Goal: Task Accomplishment & Management: Complete application form

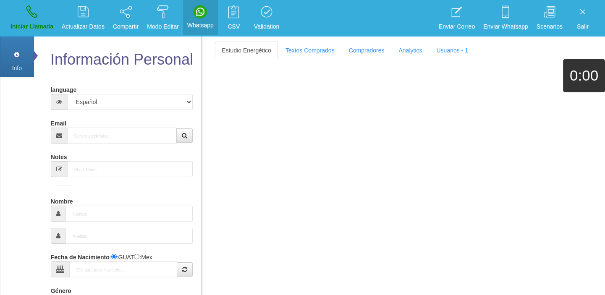
click at [88, 119] on div "Email" at bounding box center [122, 129] width 142 height 27
click at [93, 127] on div "Email" at bounding box center [122, 129] width 142 height 27
drag, startPoint x: 95, startPoint y: 130, endPoint x: 100, endPoint y: 133, distance: 6.2
click at [100, 133] on input "Email" at bounding box center [122, 136] width 110 height 16
paste input "[EMAIL_ADDRESS][DOMAIN_NAME]"
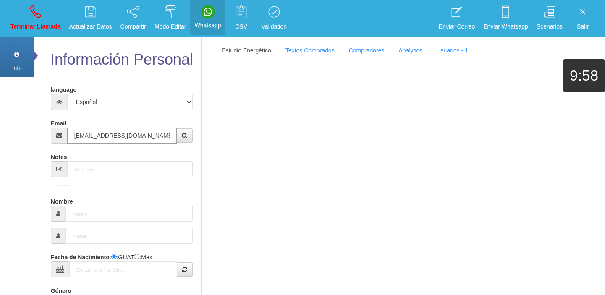
type input "[EMAIL_ADDRESS][DOMAIN_NAME]"
click at [308, 48] on link "Textos Comprados" at bounding box center [310, 51] width 63 height 18
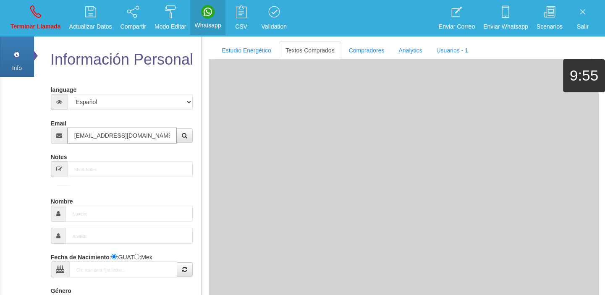
click at [153, 139] on input "[EMAIL_ADDRESS][DOMAIN_NAME]" at bounding box center [122, 136] width 110 height 16
type input "9 Ago 1978"
type input "Excelente Comprador"
type input "[PERSON_NAME]"
select select "1"
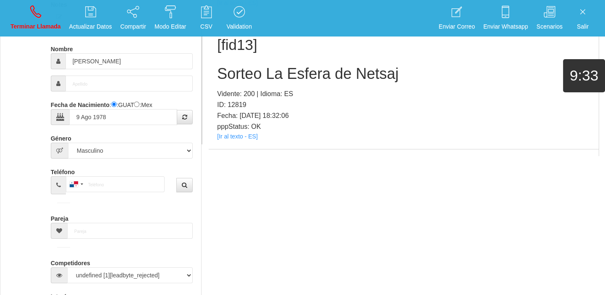
scroll to position [644, 0]
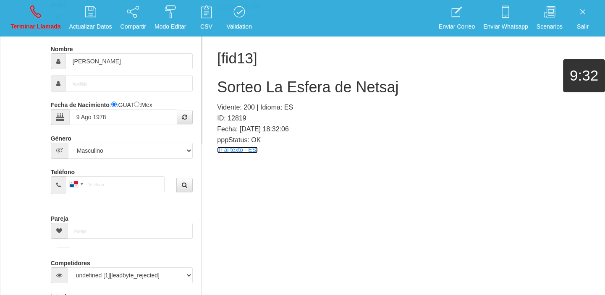
click at [235, 151] on link "[Ir al texto - ES]" at bounding box center [237, 150] width 40 height 7
click at [286, 90] on h2 "Sorteo La Esfera de Netsaj" at bounding box center [403, 87] width 373 height 17
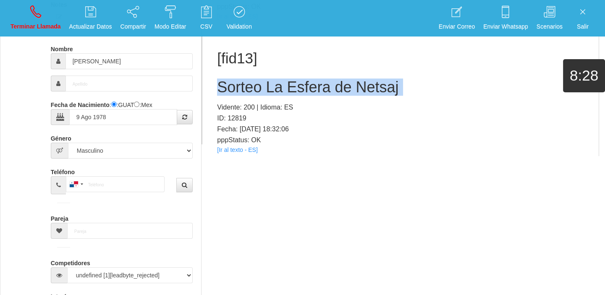
click at [286, 90] on h2 "Sorteo La Esfera de Netsaj" at bounding box center [403, 87] width 373 height 17
copy h2 "Sorteo La Esfera de Netsaj"
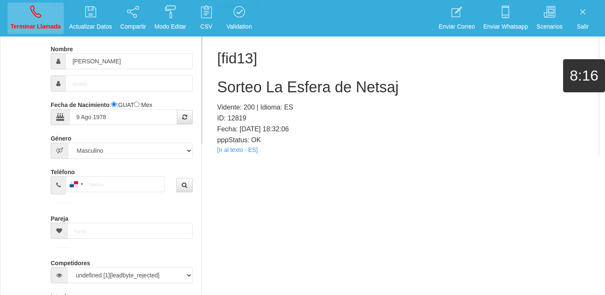
drag, startPoint x: 35, startPoint y: 38, endPoint x: 34, endPoint y: 28, distance: 10.2
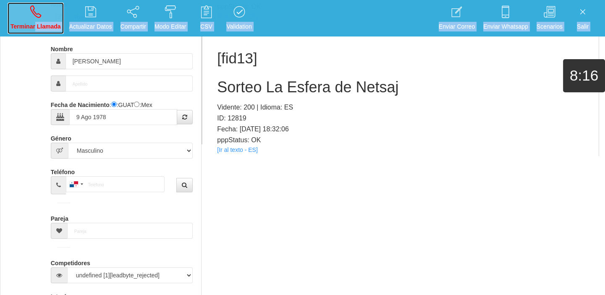
click at [34, 27] on p "Terminar Llamada" at bounding box center [35, 27] width 50 height 10
select select "0"
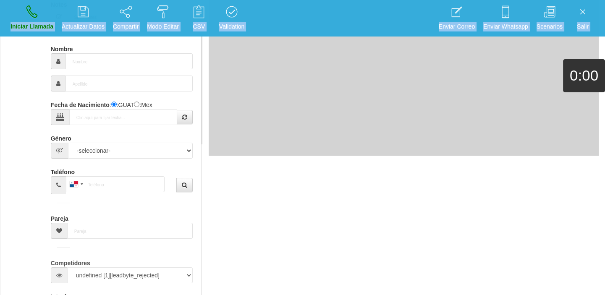
scroll to position [0, 0]
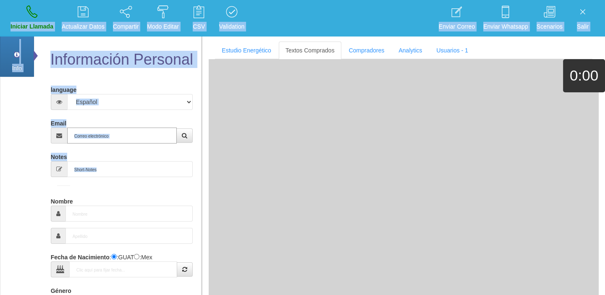
click at [96, 138] on input "Email" at bounding box center [122, 136] width 110 height 16
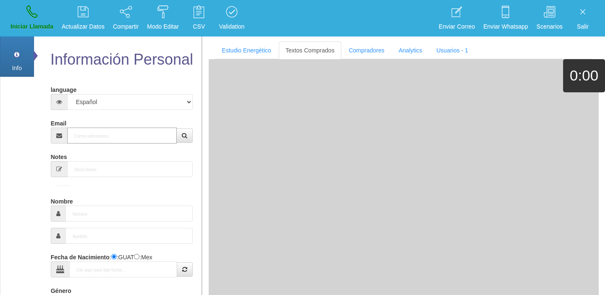
paste input "[EMAIL_ADDRESS][DOMAIN_NAME]"
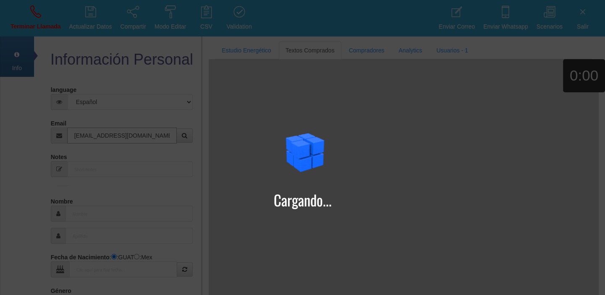
type input "[EMAIL_ADDRESS][DOMAIN_NAME]"
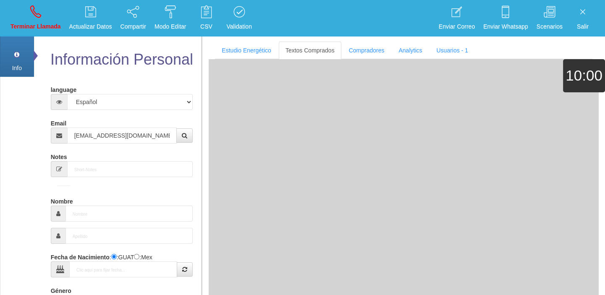
type input "[DATE]"
select select "4"
type input "Comprador bajo"
type input "[PERSON_NAME]"
select select "2"
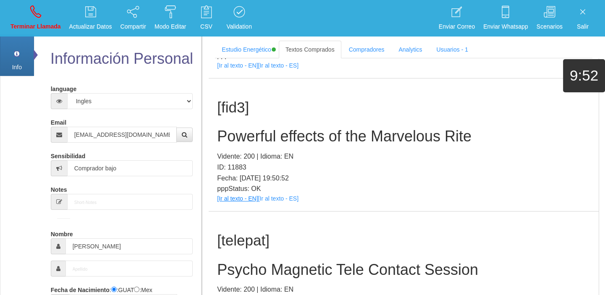
scroll to position [114, 0]
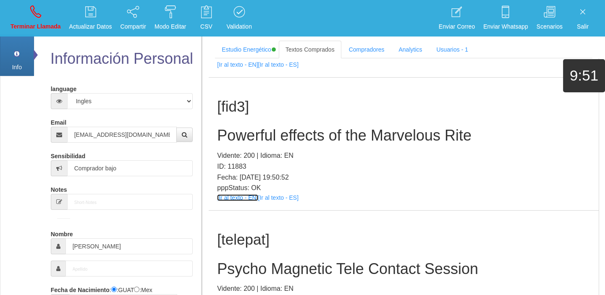
click at [249, 195] on link "[Ir al texto - EN]" at bounding box center [237, 197] width 41 height 7
click at [254, 131] on h2 "Powerful effects of the Marvelous Rite" at bounding box center [403, 135] width 373 height 17
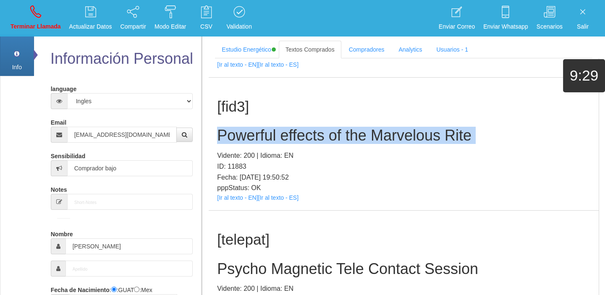
click at [254, 131] on h2 "Powerful effects of the Marvelous Rite" at bounding box center [403, 135] width 373 height 17
copy h2 "Powerful effects of the Marvelous Rite"
drag, startPoint x: 37, startPoint y: 25, endPoint x: 39, endPoint y: 30, distance: 5.3
click at [37, 25] on p "Terminar Llamada" at bounding box center [35, 27] width 50 height 10
select select "0"
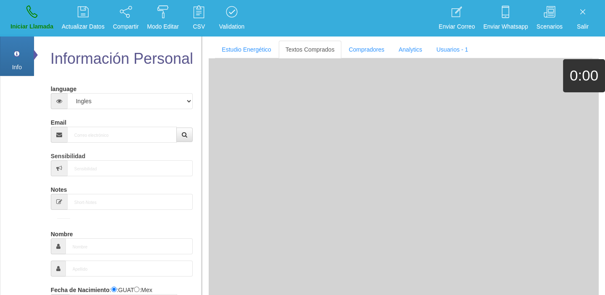
scroll to position [0, 0]
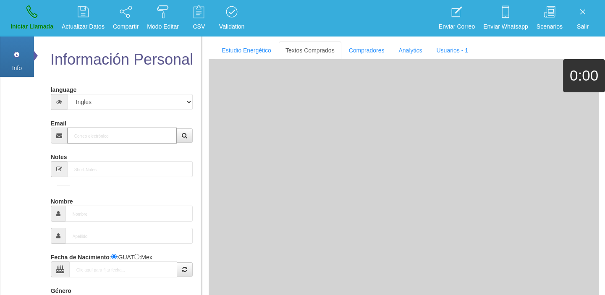
click at [108, 142] on input "Email" at bounding box center [122, 136] width 110 height 16
paste input "[PERSON_NAME][EMAIL_ADDRESS][PERSON_NAME][DOMAIN_NAME]"
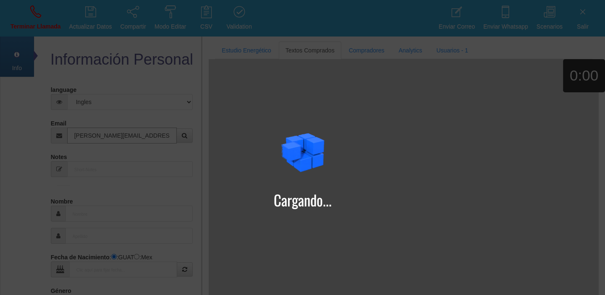
type input "[PERSON_NAME][EMAIL_ADDRESS][PERSON_NAME][DOMAIN_NAME]"
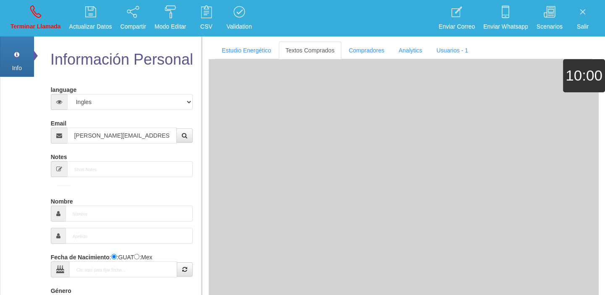
type input "[DATE]"
type input "Comprador bajo"
type input "[PERSON_NAME]"
select select "2"
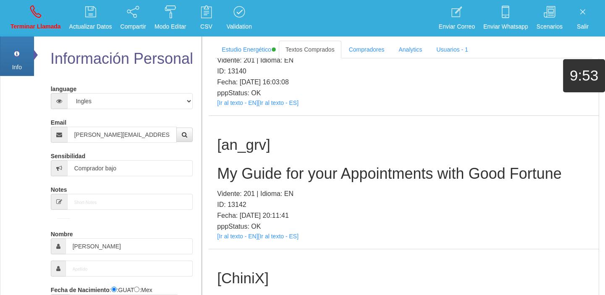
scroll to position [344, 0]
click at [243, 236] on link "[Ir al texto - EN]" at bounding box center [237, 235] width 41 height 7
click at [248, 159] on div "[an_grv] My Guide for your Appointments with Good Fortune Vidente: 201 | Idioma…" at bounding box center [404, 181] width 390 height 133
click at [247, 171] on h2 "My Guide for your Appointments with Good Fortune" at bounding box center [403, 173] width 373 height 17
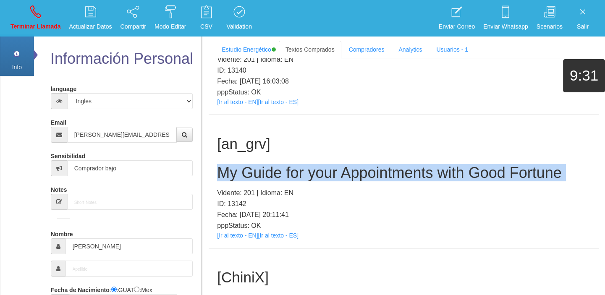
click at [247, 171] on h2 "My Guide for your Appointments with Good Fortune" at bounding box center [403, 173] width 373 height 17
copy h2 "My Guide for your Appointments with Good Fortune"
drag, startPoint x: 47, startPoint y: 18, endPoint x: 71, endPoint y: 43, distance: 34.2
click at [47, 18] on link "Terminar Llamada" at bounding box center [36, 18] width 56 height 31
select select "0"
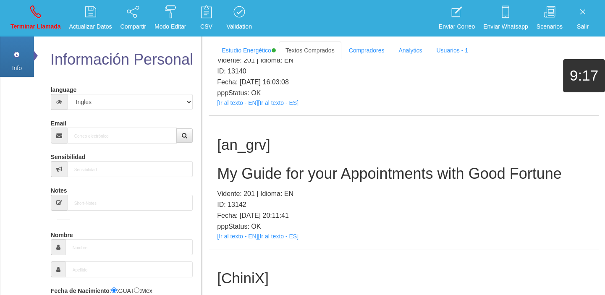
scroll to position [0, 0]
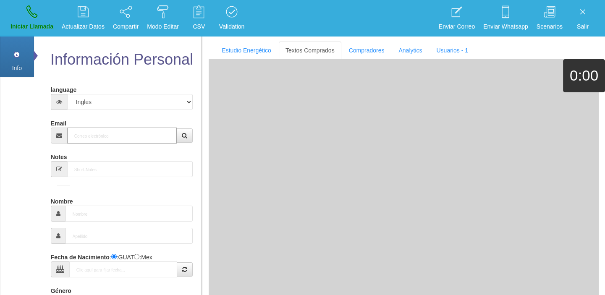
drag, startPoint x: 151, startPoint y: 141, endPoint x: 144, endPoint y: 138, distance: 6.8
click at [144, 138] on input "Email" at bounding box center [122, 136] width 110 height 16
paste input "[EMAIL_ADDRESS][DOMAIN_NAME]"
type input "[EMAIL_ADDRESS][DOMAIN_NAME]"
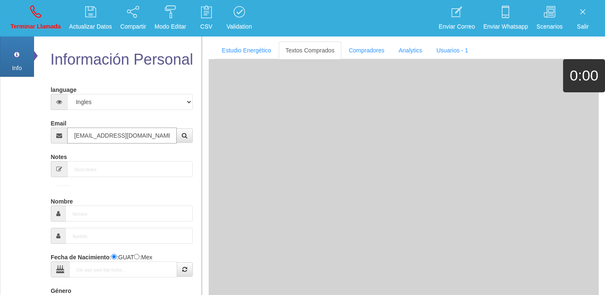
type input "[DATE]"
type input "Comprador bajo"
type input "[PERSON_NAME]"
select select "2"
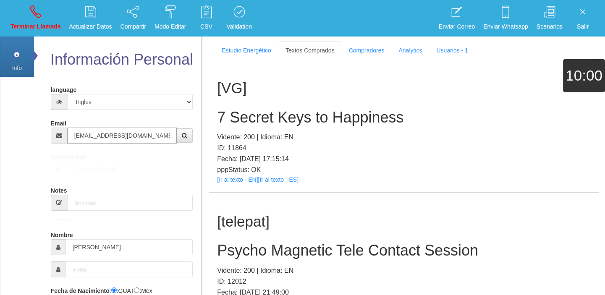
type input "[EMAIL_ADDRESS][DOMAIN_NAME]"
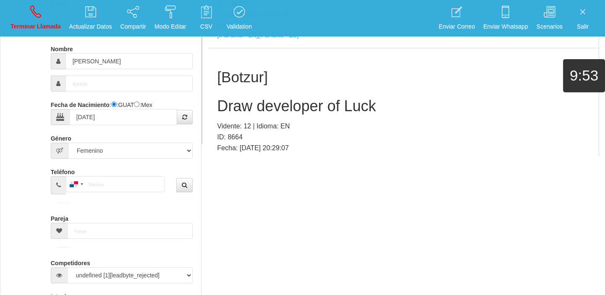
scroll to position [384, 0]
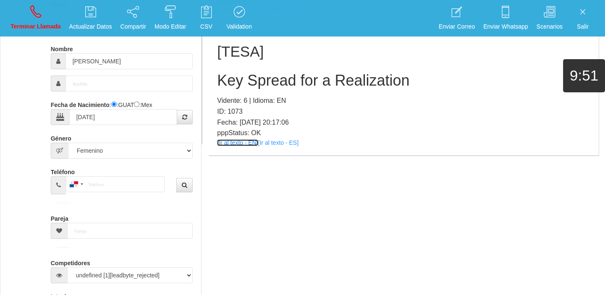
click at [235, 141] on link "[Ir al texto - EN]" at bounding box center [237, 142] width 41 height 7
click at [251, 75] on h2 "Key Spread for a Realization" at bounding box center [403, 80] width 373 height 17
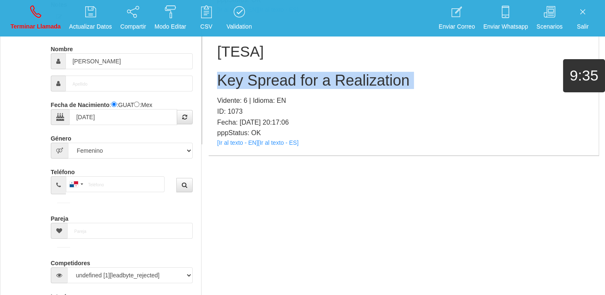
click at [251, 75] on h2 "Key Spread for a Realization" at bounding box center [403, 80] width 373 height 17
copy h2 "Key Spread for a Realization"
click at [26, 14] on link "Terminar Llamada" at bounding box center [36, 18] width 56 height 31
select select "0"
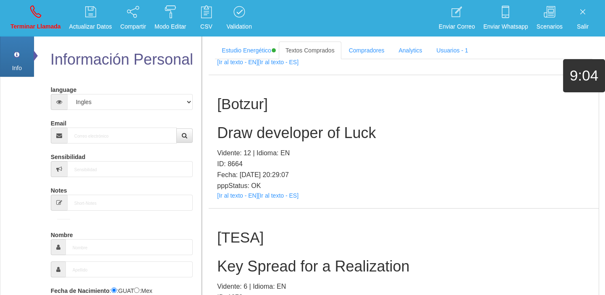
scroll to position [0, 0]
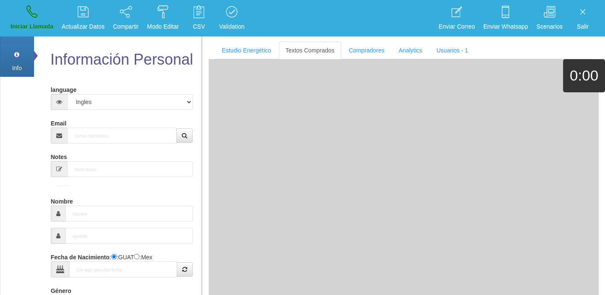
drag, startPoint x: 95, startPoint y: 146, endPoint x: 92, endPoint y: 140, distance: 6.2
click at [94, 146] on form "language Español Portugues [PERSON_NAME] Email Sensibilidad Notes Comprador de …" at bounding box center [122, 276] width 130 height 387
paste input "[EMAIL_ADDRESS][DOMAIN_NAME]"
type input "[EMAIL_ADDRESS][DOMAIN_NAME]"
click at [92, 140] on input "[EMAIL_ADDRESS][DOMAIN_NAME]" at bounding box center [122, 136] width 110 height 16
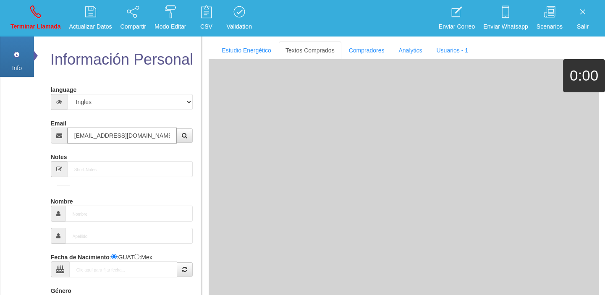
type input "[DATE]"
type input "Excelente Comprador"
type input "[PERSON_NAME]"
select select "2"
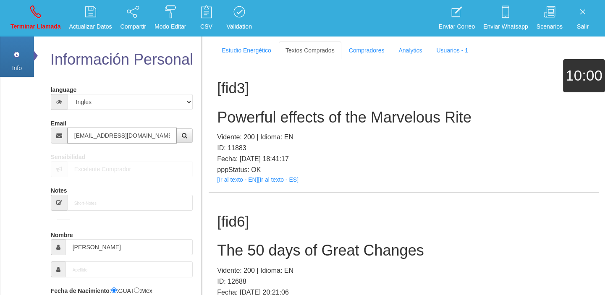
type input "[EMAIL_ADDRESS][DOMAIN_NAME]"
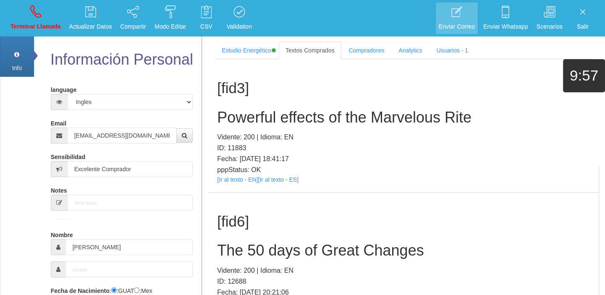
scroll to position [1426, 0]
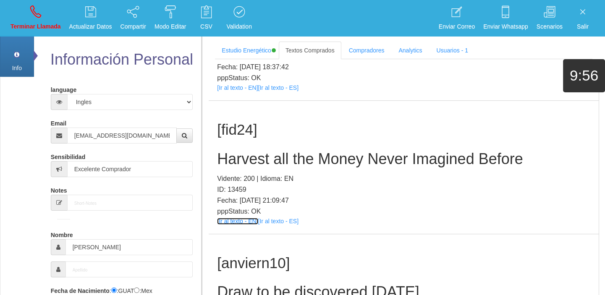
click at [239, 218] on link "[Ir al texto - EN]" at bounding box center [237, 221] width 41 height 7
click at [275, 159] on h2 "Harvest all the Money Never Imagined Before" at bounding box center [403, 159] width 373 height 17
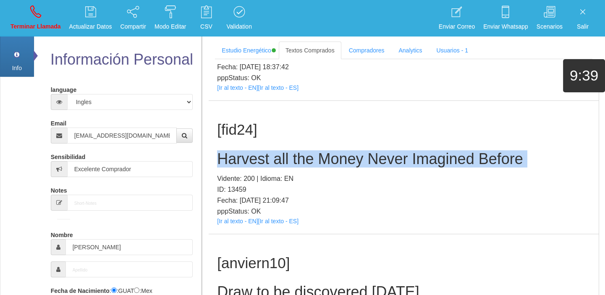
click at [275, 159] on h2 "Harvest all the Money Never Imagined Before" at bounding box center [403, 159] width 373 height 17
copy h2 "Harvest all the Money Never Imagined Before"
click at [47, 23] on p "Terminar Llamada" at bounding box center [35, 27] width 50 height 10
select select "0"
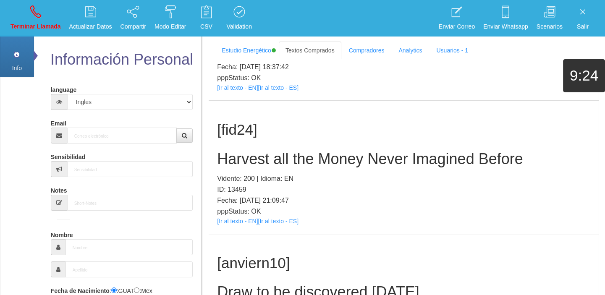
scroll to position [0, 0]
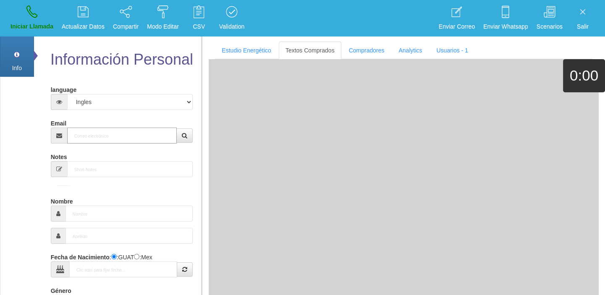
paste input "[EMAIL_ADDRESS][DOMAIN_NAME]"
click at [122, 139] on input "Email" at bounding box center [122, 136] width 110 height 16
type input "[EMAIL_ADDRESS][DOMAIN_NAME]"
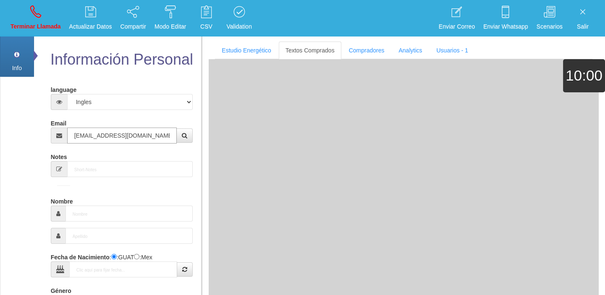
type input "[DATE]"
type input "Comprador bajo"
type input "[PERSON_NAME]"
select select "2"
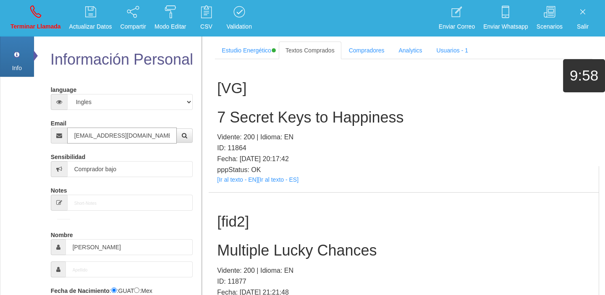
type input "[EMAIL_ADDRESS][DOMAIN_NAME]"
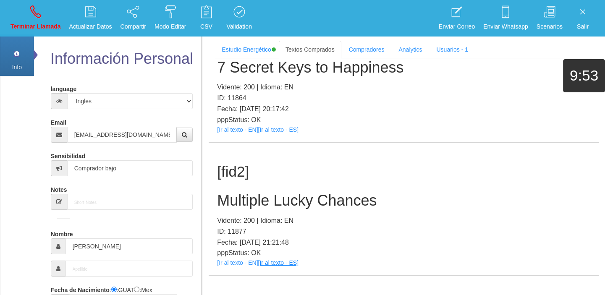
scroll to position [114, 0]
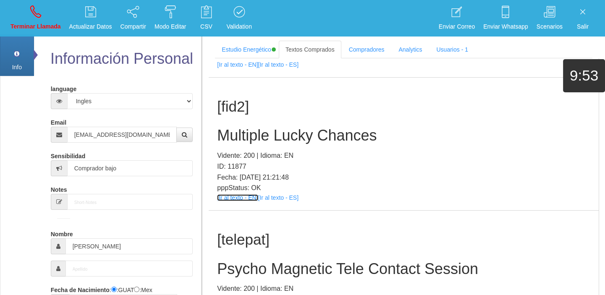
click at [221, 194] on link "[Ir al texto - EN]" at bounding box center [237, 197] width 41 height 7
drag, startPoint x: 250, startPoint y: 144, endPoint x: 246, endPoint y: 141, distance: 5.4
click at [249, 144] on div "[fid2] Multiple Lucky Chances Vidente: 200 | Idioma: EN ID: 11877 Fecha: [DATE]…" at bounding box center [404, 144] width 390 height 133
click at [238, 131] on h2 "Multiple Lucky Chances" at bounding box center [403, 135] width 373 height 17
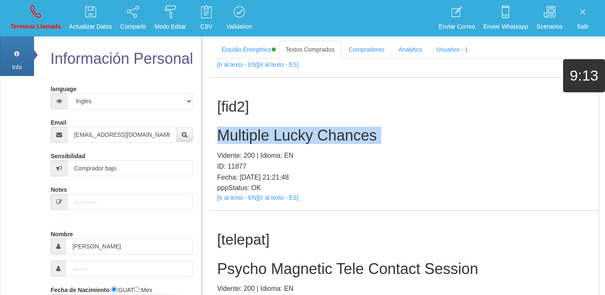
click at [238, 131] on h2 "Multiple Lucky Chances" at bounding box center [403, 135] width 373 height 17
copy h2 "Multiple Lucky Chances"
click at [27, 13] on link "Terminar Llamada" at bounding box center [36, 18] width 56 height 31
select select "0"
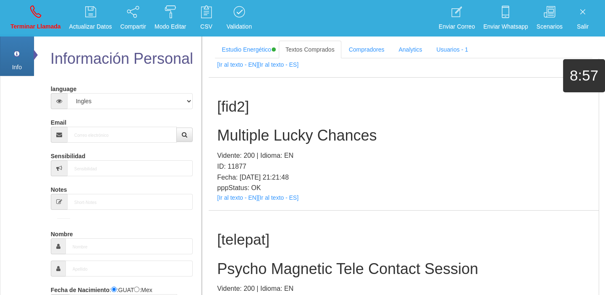
scroll to position [0, 0]
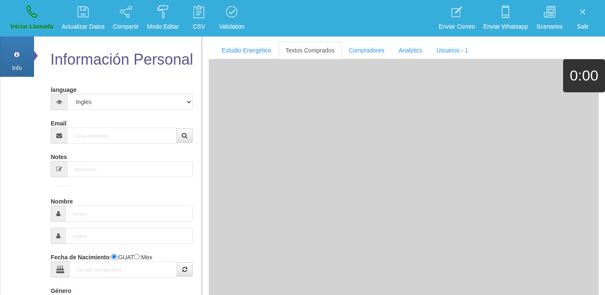
drag, startPoint x: 123, startPoint y: 146, endPoint x: 113, endPoint y: 139, distance: 12.4
click at [121, 145] on form "language Español Portugues [PERSON_NAME] Email Sensibilidad Notes Comprador de …" at bounding box center [122, 276] width 130 height 387
paste input "[PERSON_NAME][EMAIL_ADDRESS][DOMAIN_NAME]"
click at [111, 135] on input "[PERSON_NAME][EMAIL_ADDRESS][DOMAIN_NAME]" at bounding box center [122, 136] width 110 height 16
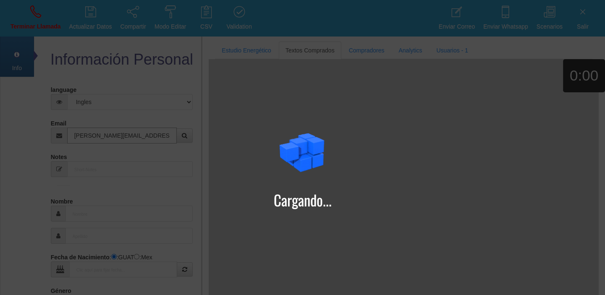
type input "[PERSON_NAME][EMAIL_ADDRESS][DOMAIN_NAME]"
type input "25 Ene 1981"
type input "[PERSON_NAME]"
select select "1"
type input "Excelente Comprador"
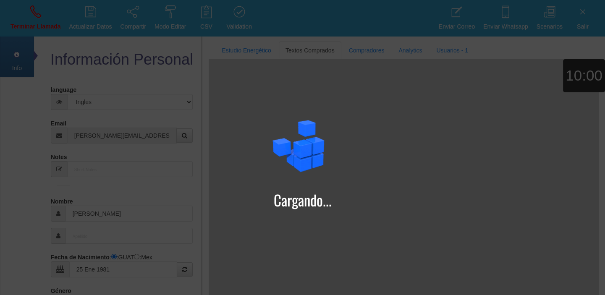
type input "Maza"
select select "1"
type input "942808363"
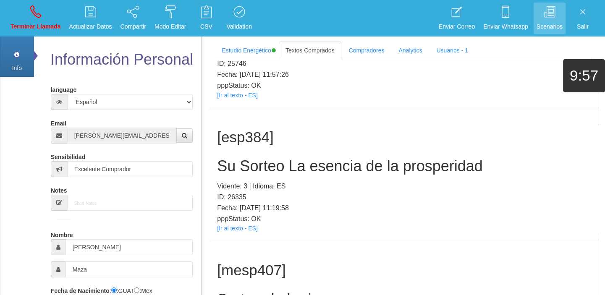
scroll to position [160, 0]
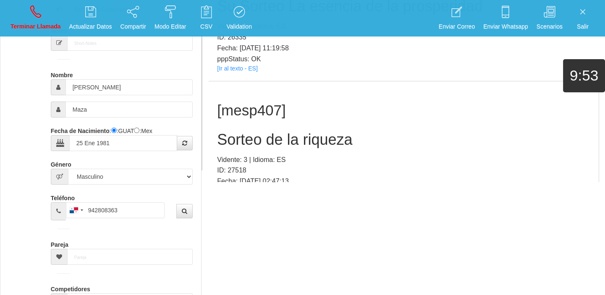
click at [236, 164] on div "[mesp407] Sorteo de la riqueza Vidente: 3 | Idioma: ES ID: 27518 Fecha: [DATE] …" at bounding box center [404, 147] width 390 height 133
click at [238, 199] on link "[Ir al texto - ES]" at bounding box center [237, 202] width 40 height 7
click at [254, 131] on h2 "Sorteo de la riqueza" at bounding box center [403, 139] width 373 height 17
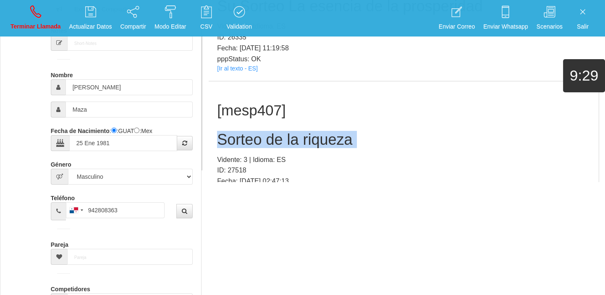
click at [254, 131] on h2 "Sorteo de la riqueza" at bounding box center [403, 139] width 373 height 17
copy h2 "Sorteo de la riqueza"
click at [44, 13] on link "Terminar Llamada" at bounding box center [36, 18] width 56 height 31
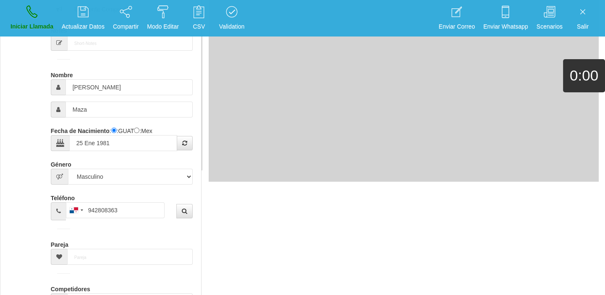
select select "0"
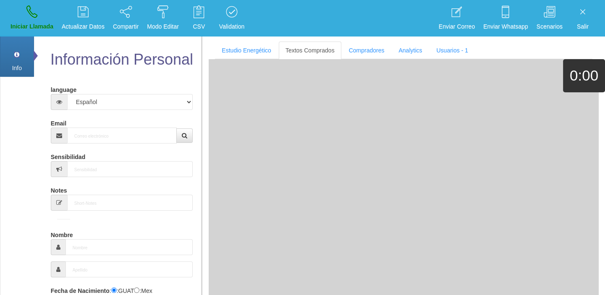
scroll to position [0, 0]
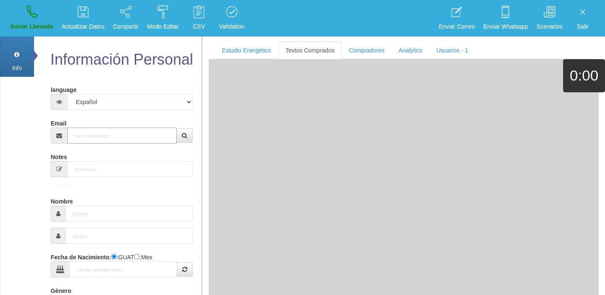
click at [81, 137] on input "Email" at bounding box center [122, 136] width 110 height 16
paste input "[EMAIL_ADDRESS][DOMAIN_NAME]"
type input "[EMAIL_ADDRESS][DOMAIN_NAME]"
click at [276, 52] on link "Estudio Energético" at bounding box center [246, 51] width 63 height 18
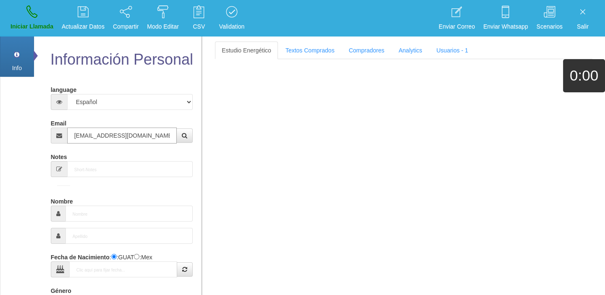
click at [160, 134] on input "[EMAIL_ADDRESS][DOMAIN_NAME]" at bounding box center [122, 136] width 110 height 16
drag, startPoint x: 156, startPoint y: 146, endPoint x: 160, endPoint y: 136, distance: 10.4
click at [156, 144] on form "language Español Portugues [PERSON_NAME] Email [EMAIL_ADDRESS][DOMAIN_NAME] Sen…" at bounding box center [122, 276] width 130 height 387
click at [298, 53] on link "Textos Comprados" at bounding box center [310, 51] width 63 height 18
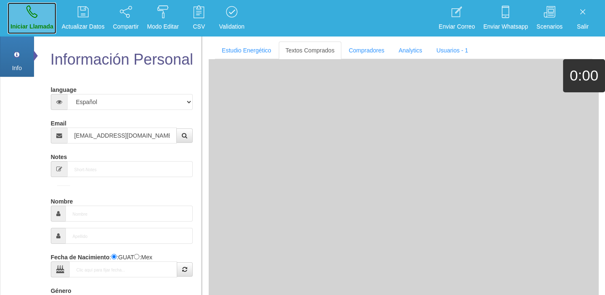
click at [17, 10] on link "Iniciar Llamada" at bounding box center [32, 18] width 49 height 31
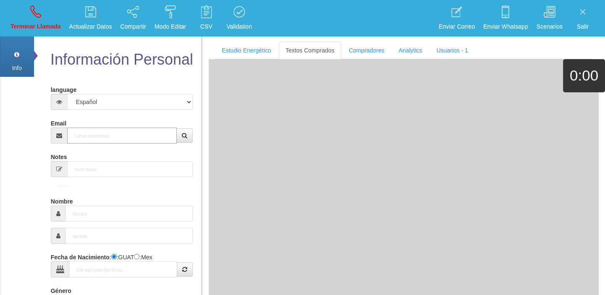
click at [120, 132] on input "Email" at bounding box center [122, 136] width 110 height 16
paste input "[EMAIL_ADDRESS][DOMAIN_NAME]"
click at [165, 137] on input "[EMAIL_ADDRESS][DOMAIN_NAME]" at bounding box center [122, 136] width 110 height 16
type input "[EMAIL_ADDRESS][DOMAIN_NAME]"
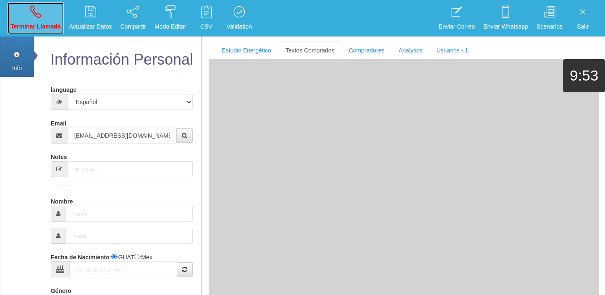
click at [22, 11] on link "Terminar Llamada" at bounding box center [36, 18] width 56 height 31
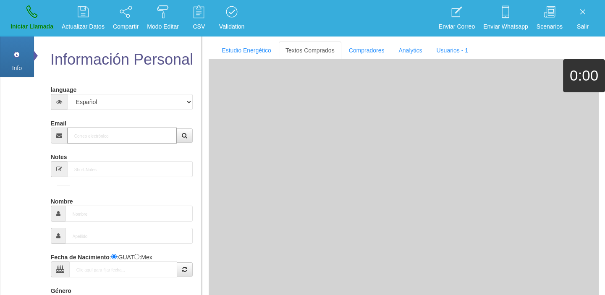
click at [96, 128] on input "Email" at bounding box center [122, 136] width 110 height 16
paste input "[EMAIL_ADDRESS][DOMAIN_NAME]"
type input "[EMAIL_ADDRESS][DOMAIN_NAME]"
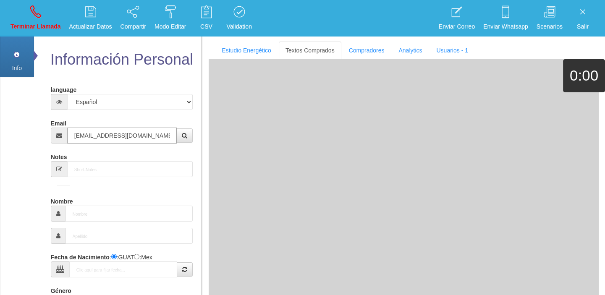
type input "4 Mayo 1977"
type input "Comprador bajo"
type input "[PERSON_NAME]"
select select "1"
type input "[PHONE_NUMBER]"
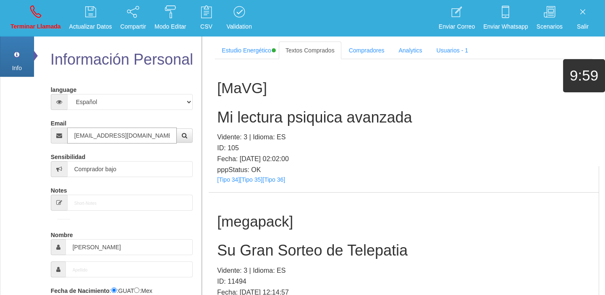
type input "[EMAIL_ADDRESS][DOMAIN_NAME]"
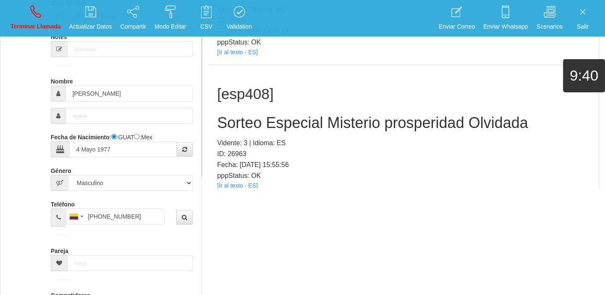
scroll to position [251, 0]
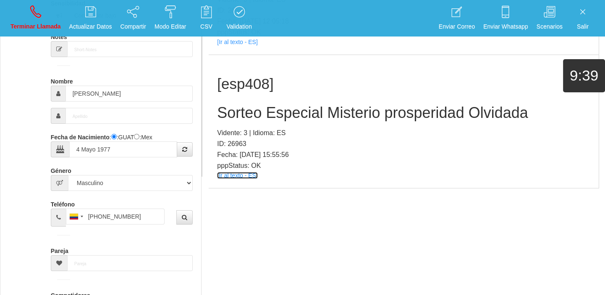
click at [225, 173] on link "[Ir al texto - ES]" at bounding box center [237, 175] width 40 height 7
click at [271, 92] on div "[esp408] Sorteo Especial Misterio prosperidad Olvidada Vidente: 3 | Idioma: ES …" at bounding box center [404, 121] width 390 height 133
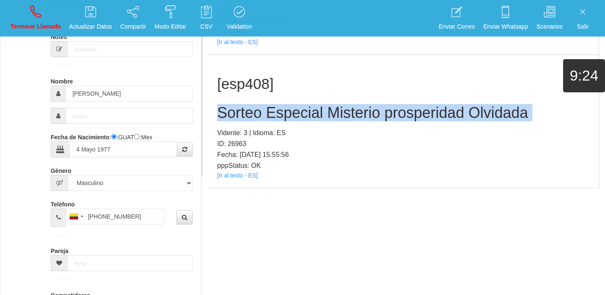
click at [271, 92] on div "[esp408] Sorteo Especial Misterio prosperidad Olvidada Vidente: 3 | Idioma: ES …" at bounding box center [404, 121] width 390 height 133
copy h2 "Sorteo Especial Misterio prosperidad Olvidada"
click at [30, 17] on icon at bounding box center [35, 11] width 11 height 13
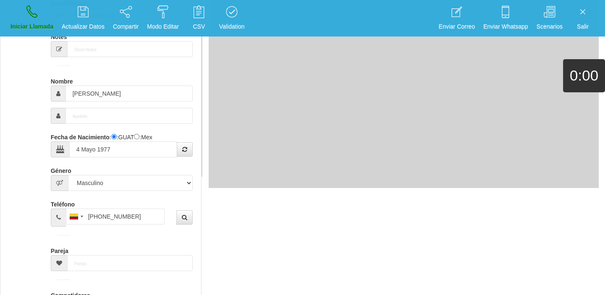
select select "0"
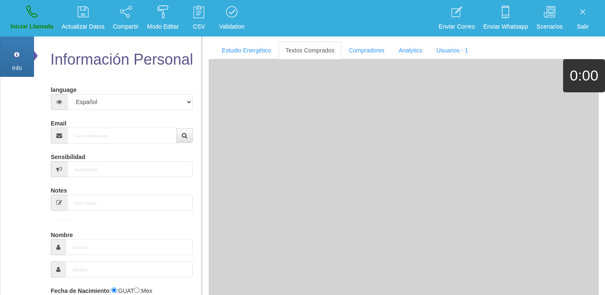
scroll to position [0, 0]
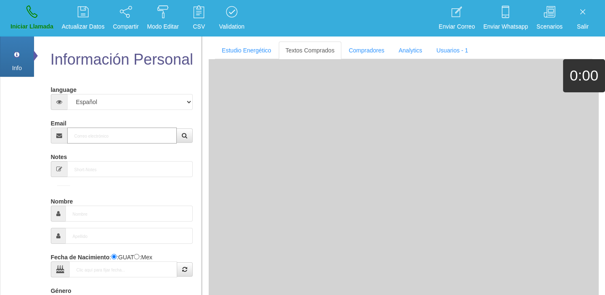
click at [98, 130] on input "Email" at bounding box center [122, 136] width 110 height 16
paste input "[EMAIL_ADDRESS][DOMAIN_NAME]"
type input "[EMAIL_ADDRESS][DOMAIN_NAME]"
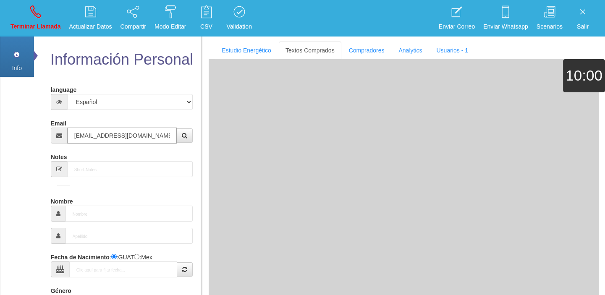
type input "1 Abr 1955"
select select "4"
type input "Comprador bajo"
type input "[PERSON_NAME]"
select select "2"
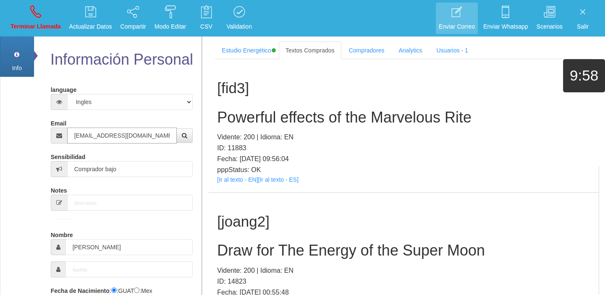
type input "[EMAIL_ADDRESS][DOMAIN_NAME]"
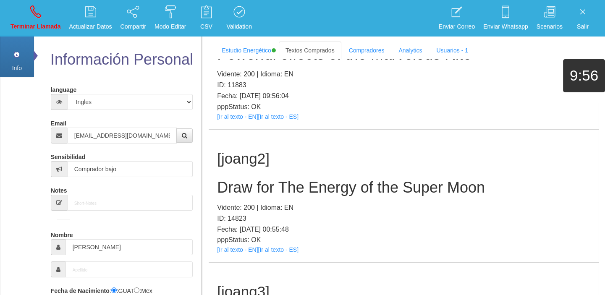
scroll to position [76, 0]
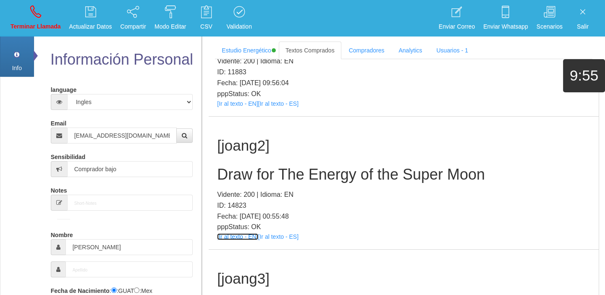
click at [242, 237] on link "[Ir al texto - EN]" at bounding box center [237, 237] width 41 height 7
click at [256, 168] on h2 "Draw for The Energy of the Super Moon" at bounding box center [403, 174] width 373 height 17
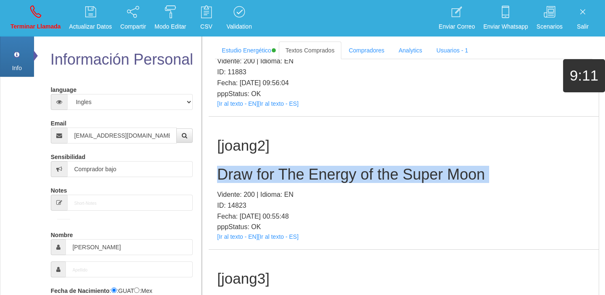
click at [256, 168] on h2 "Draw for The Energy of the Super Moon" at bounding box center [403, 174] width 373 height 17
copy h2 "Draw for The Energy of the Super Moon"
click at [38, 8] on icon at bounding box center [35, 11] width 11 height 13
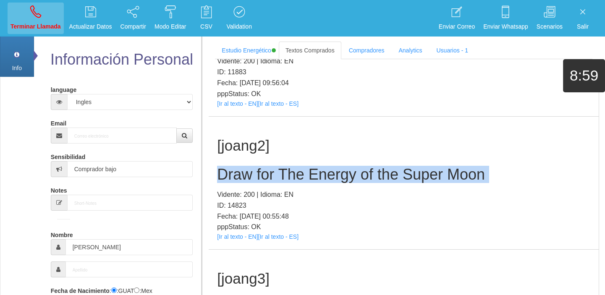
select select "0"
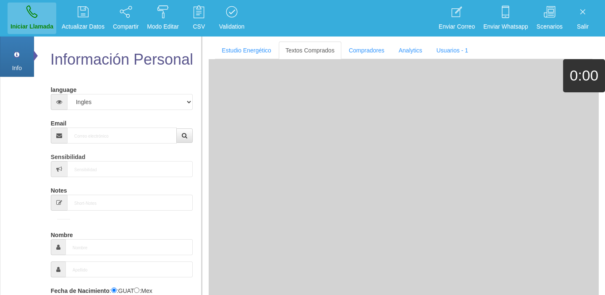
scroll to position [0, 0]
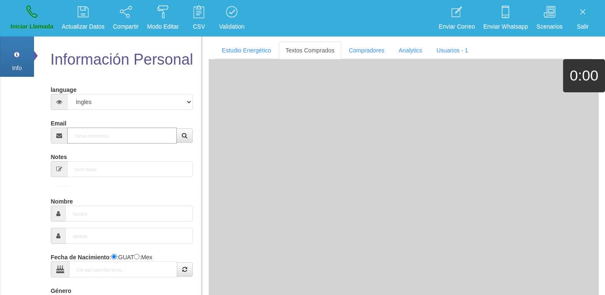
click at [99, 128] on input "Email" at bounding box center [122, 136] width 110 height 16
paste input "[EMAIL_ADDRESS][DOMAIN_NAME]"
type input "[EMAIL_ADDRESS][DOMAIN_NAME]"
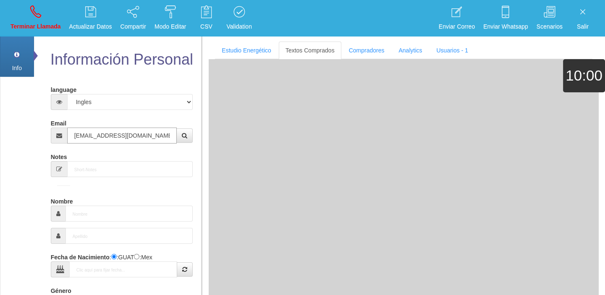
type input "7 Mayo 1974"
select select "1"
type input "Excelente Comprador"
type input "[PERSON_NAME]"
select select "1"
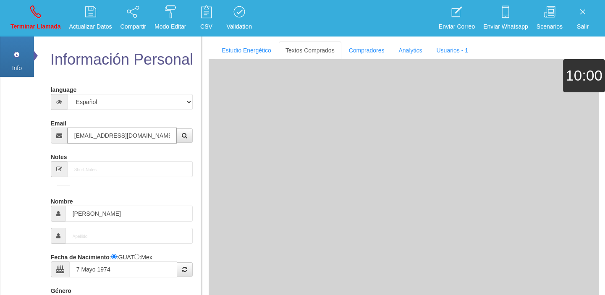
type input "[EMAIL_ADDRESS][DOMAIN_NAME]"
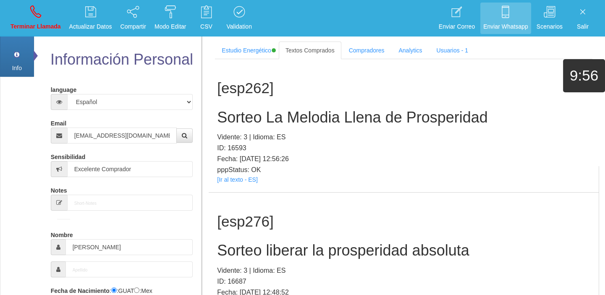
scroll to position [492, 0]
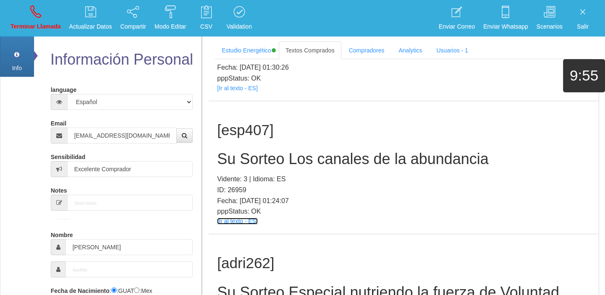
click at [237, 222] on link "[Ir al texto - ES]" at bounding box center [237, 221] width 40 height 7
click at [259, 167] on div "[esp407] Su Sorteo Los [PERSON_NAME] de la abundancia Vidente: 3 | Idioma: ES I…" at bounding box center [404, 167] width 390 height 133
click at [256, 164] on h2 "Su Sorteo Los canales de la abundancia" at bounding box center [403, 159] width 373 height 17
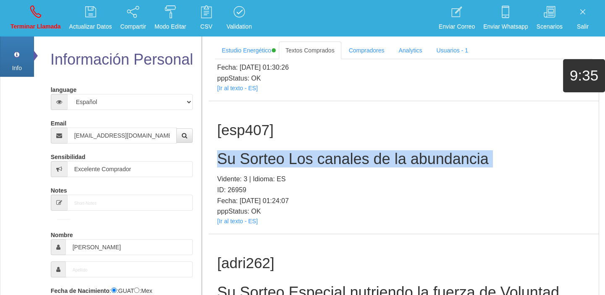
click at [256, 164] on h2 "Su Sorteo Los canales de la abundancia" at bounding box center [403, 159] width 373 height 17
copy h2 "Su Sorteo Los canales de la abundancia"
drag, startPoint x: 26, startPoint y: 20, endPoint x: 33, endPoint y: 32, distance: 14.5
click at [25, 20] on link "Terminar Llamada" at bounding box center [36, 18] width 56 height 31
select select "0"
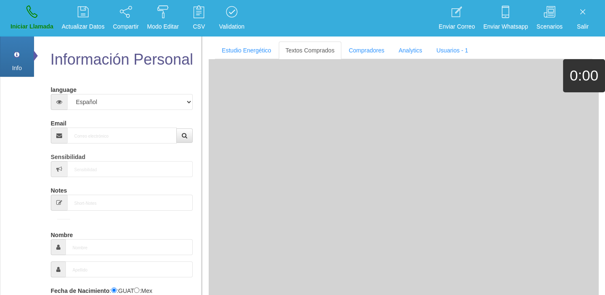
scroll to position [0, 0]
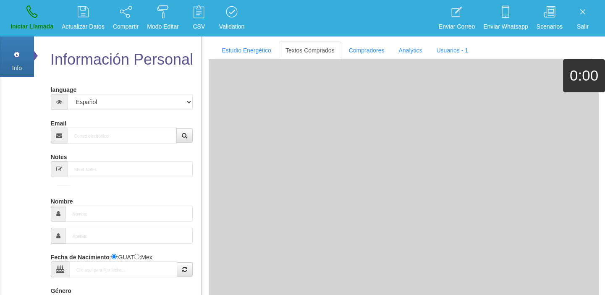
click at [105, 126] on div "Email" at bounding box center [122, 129] width 142 height 27
paste input "[EMAIL_ADDRESS][DOMAIN_NAME]"
click at [105, 129] on input "Email" at bounding box center [122, 136] width 110 height 16
type input "[EMAIL_ADDRESS][DOMAIN_NAME]"
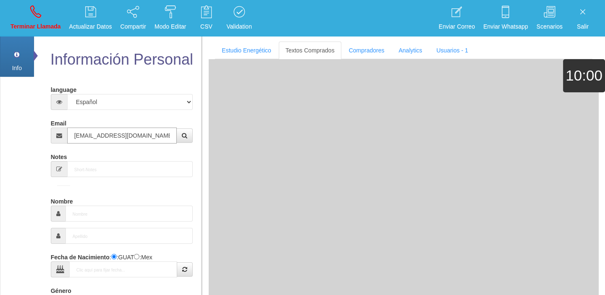
type input "[DATE]"
select select "4"
type input "Comprador bajo"
type input "[PERSON_NAME]"
select select "1"
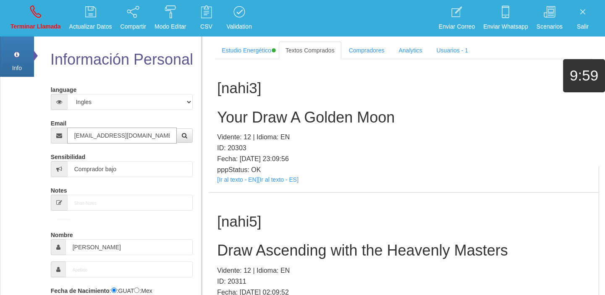
type input "[EMAIL_ADDRESS][DOMAIN_NAME]"
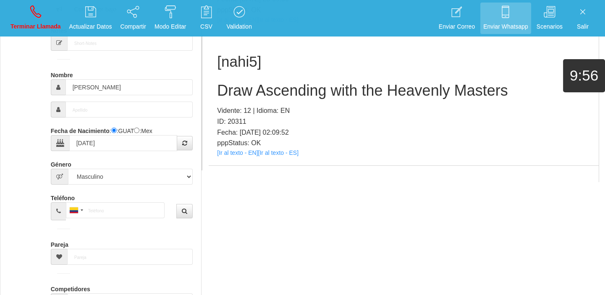
scroll to position [384, 0]
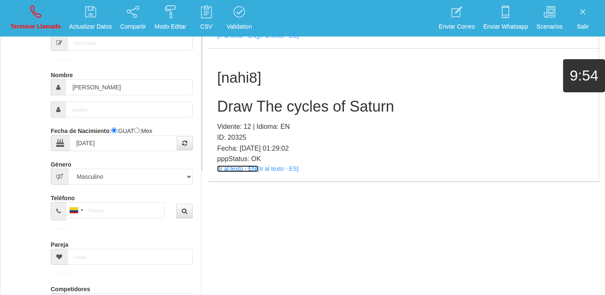
click at [246, 169] on link "[Ir al texto - EN]" at bounding box center [237, 168] width 41 height 7
click at [278, 105] on h2 "Draw The cycles of Saturn" at bounding box center [403, 106] width 373 height 17
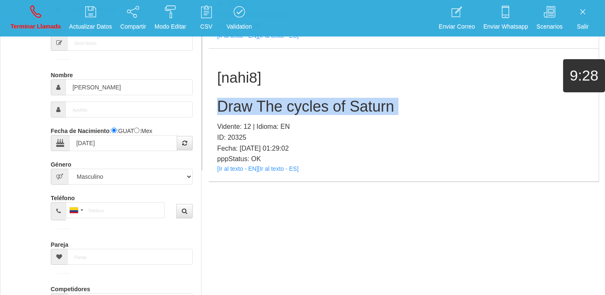
click at [278, 105] on h2 "Draw The cycles of Saturn" at bounding box center [403, 106] width 373 height 17
drag, startPoint x: 39, startPoint y: 9, endPoint x: 55, endPoint y: 34, distance: 29.2
click at [39, 9] on icon at bounding box center [35, 11] width 11 height 13
select select "0"
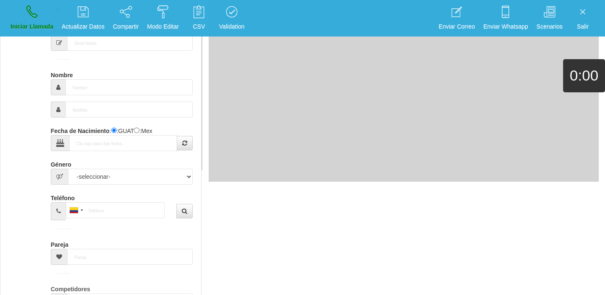
scroll to position [0, 0]
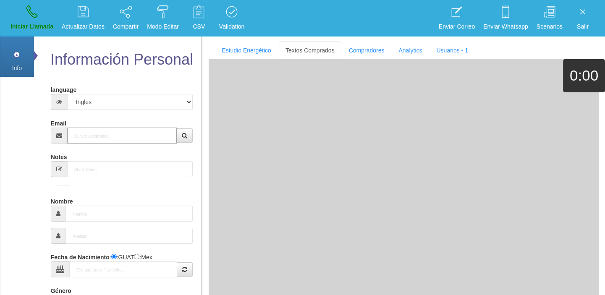
click at [126, 135] on input "Email" at bounding box center [122, 136] width 110 height 16
paste input "[EMAIL_ADDRESS][PERSON_NAME][DOMAIN_NAME]"
type input "[EMAIL_ADDRESS][PERSON_NAME][DOMAIN_NAME]"
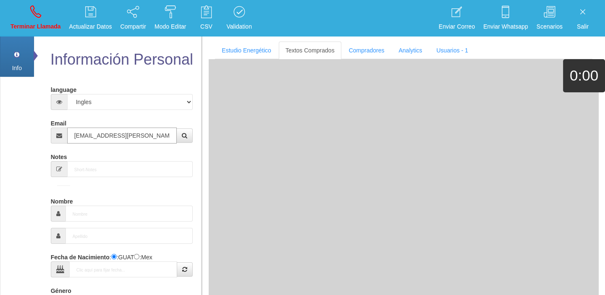
type input "[DATE]"
type input "Excelente Comprador"
type input "[PERSON_NAME]"
select select "1"
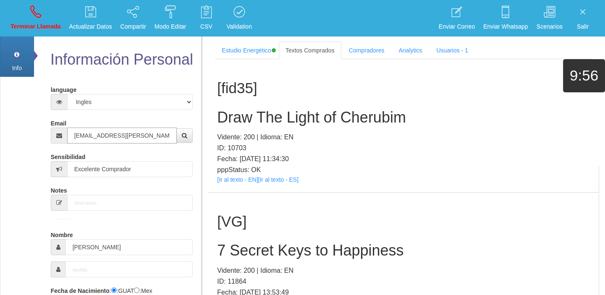
type input "[EMAIL_ADDRESS][PERSON_NAME][DOMAIN_NAME]"
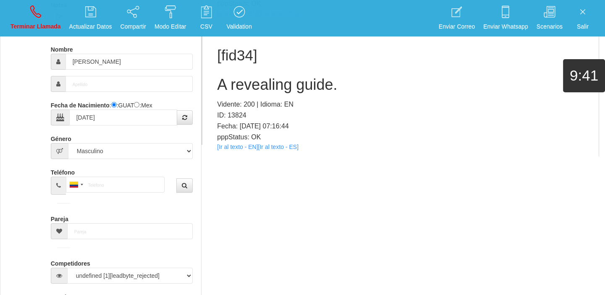
scroll to position [2798, 0]
click at [249, 144] on link "[Ir al texto - EN]" at bounding box center [237, 147] width 41 height 7
click at [226, 77] on h2 "A revealing guide." at bounding box center [403, 85] width 373 height 17
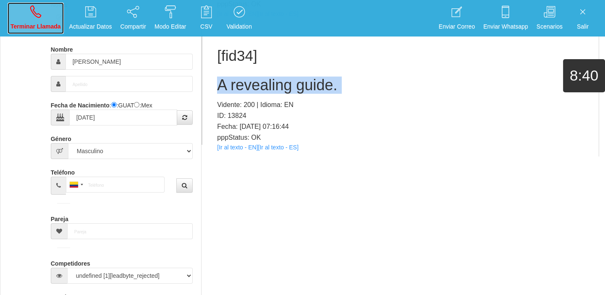
click at [27, 14] on link "Terminar Llamada" at bounding box center [36, 18] width 56 height 31
select select "0"
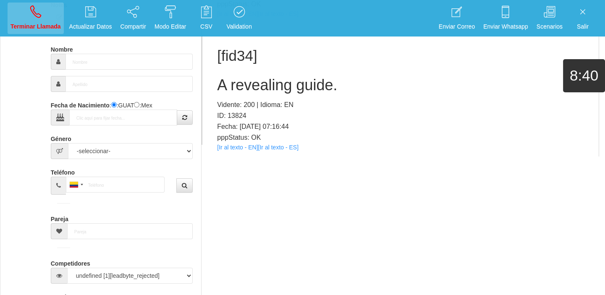
scroll to position [0, 0]
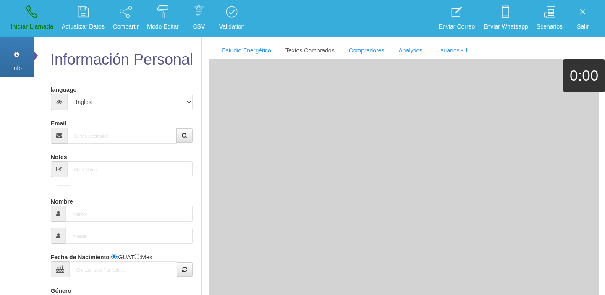
drag, startPoint x: 126, startPoint y: 148, endPoint x: 122, endPoint y: 147, distance: 4.4
click at [125, 149] on form "language Español Portugues [PERSON_NAME] Email Sensibilidad Notes Comprador de …" at bounding box center [122, 276] width 130 height 387
paste input "[EMAIL_ADDRESS][DOMAIN_NAME]"
click at [113, 139] on input "[EMAIL_ADDRESS][DOMAIN_NAME]" at bounding box center [122, 136] width 110 height 16
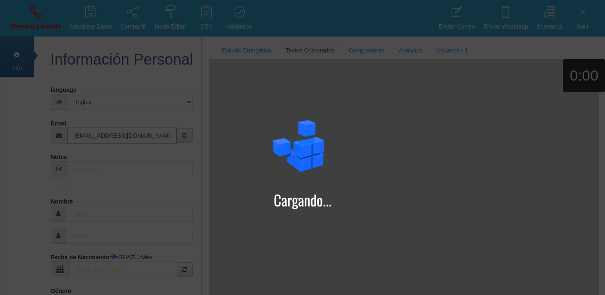
type input "[EMAIL_ADDRESS][DOMAIN_NAME]"
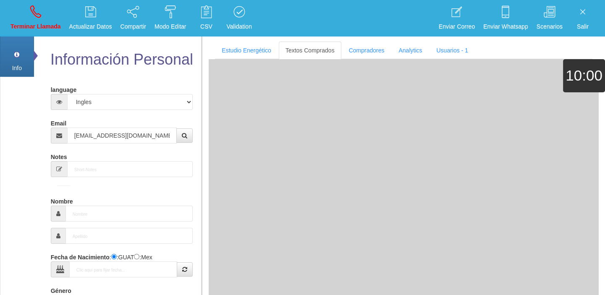
type input "[DATE]"
type input "Comprador bajo"
type input "[PERSON_NAME]"
select select "2"
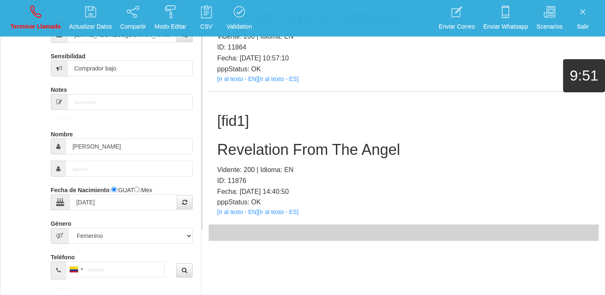
scroll to position [114, 0]
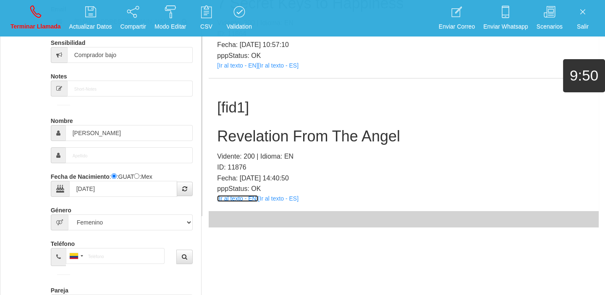
click at [249, 198] on link "[Ir al texto - EN]" at bounding box center [237, 198] width 41 height 7
click at [276, 148] on div "[fid1] Revelation From The Angel Vidente: 200 | Idioma: EN ID: 11876 Fecha: [DA…" at bounding box center [404, 145] width 390 height 133
click at [268, 140] on h2 "Revelation From The Angel" at bounding box center [403, 136] width 373 height 17
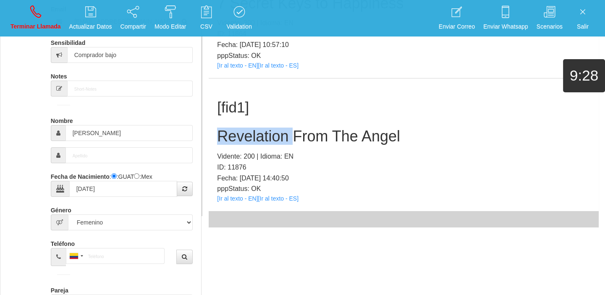
click at [268, 140] on h2 "Revelation From The Angel" at bounding box center [403, 136] width 373 height 17
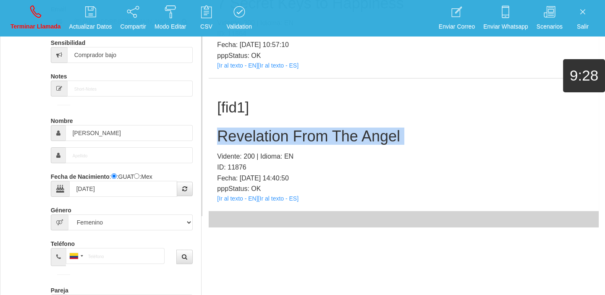
click at [268, 140] on h2 "Revelation From The Angel" at bounding box center [403, 136] width 373 height 17
drag, startPoint x: 45, startPoint y: 16, endPoint x: 52, endPoint y: 35, distance: 20.7
click at [45, 16] on link "Terminar Llamada" at bounding box center [36, 18] width 56 height 31
select select "0"
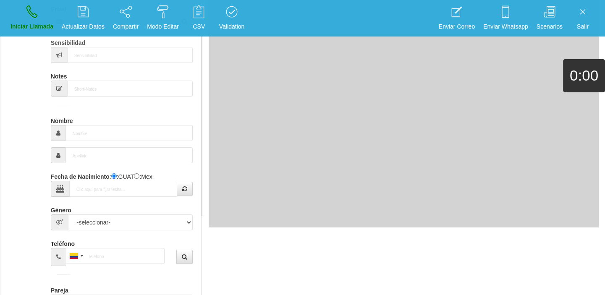
scroll to position [0, 0]
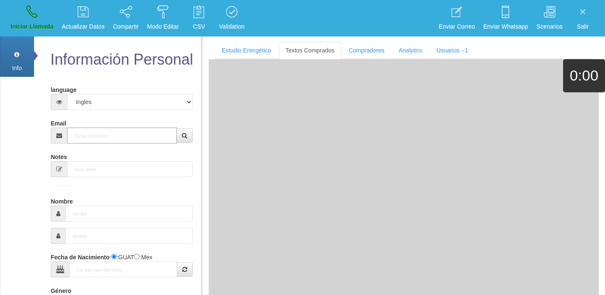
click at [112, 133] on input "Email" at bounding box center [122, 136] width 110 height 16
paste input "[EMAIL_ADDRESS][DOMAIN_NAME]"
type input "[EMAIL_ADDRESS][DOMAIN_NAME]"
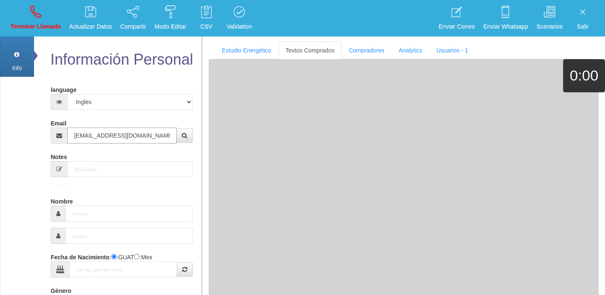
type input "[DATE]"
type input "[EMAIL_ADDRESS][DOMAIN_NAME]"
type input "Excelente Comprador"
type input "[PERSON_NAME]"
type input "ndemanga"
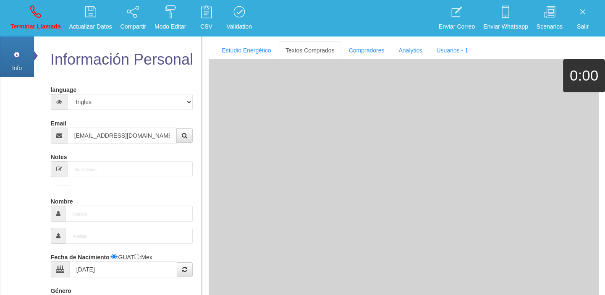
select select "2"
type input "[PHONE_NUMBER]"
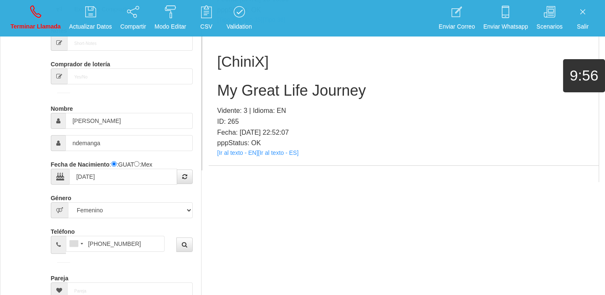
scroll to position [39472, 0]
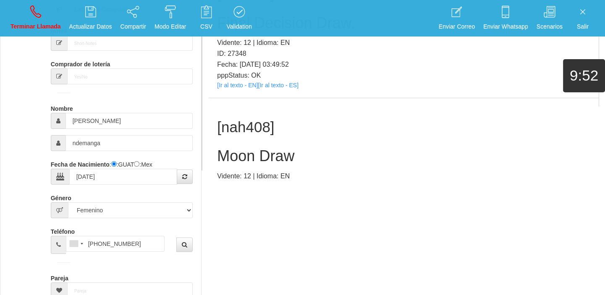
click at [251, 203] on p "pppStatus: OK" at bounding box center [403, 208] width 373 height 11
click at [250, 215] on link "[Ir al texto - EN]" at bounding box center [237, 218] width 41 height 7
click at [253, 98] on div "[nah408] Moon Draw Vidente: 12 | Idioma: EN ID: 27406 Fecha: [DATE] 15:45:06 pp…" at bounding box center [404, 164] width 390 height 133
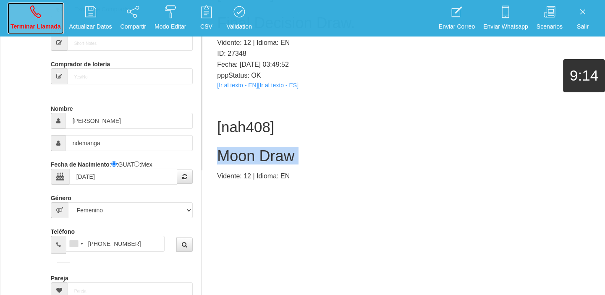
drag, startPoint x: 33, startPoint y: 19, endPoint x: 324, endPoint y: 47, distance: 292.4
click at [33, 19] on link "Terminar Llamada" at bounding box center [36, 18] width 56 height 31
select select "0"
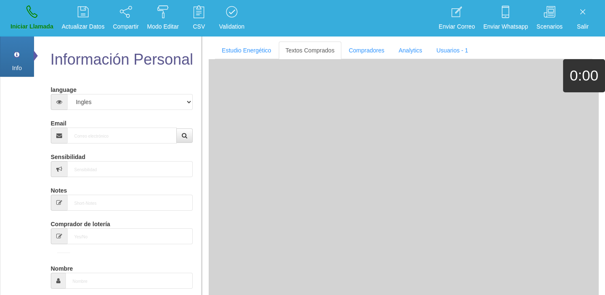
scroll to position [0, 0]
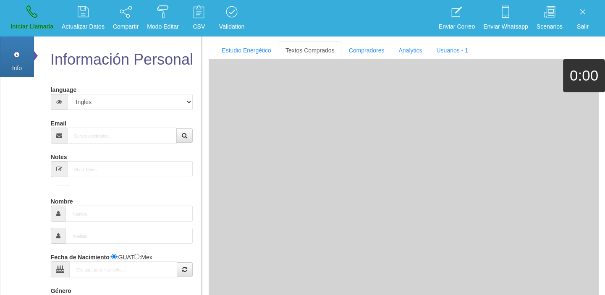
drag, startPoint x: 165, startPoint y: 123, endPoint x: 160, endPoint y: 128, distance: 7.1
click at [161, 128] on div "Email" at bounding box center [122, 129] width 142 height 27
click at [157, 130] on input "Email" at bounding box center [122, 136] width 110 height 16
paste input "[DOMAIN_NAME][EMAIL_ADDRESS][DOMAIN_NAME]"
type input "[DOMAIN_NAME][EMAIL_ADDRESS][DOMAIN_NAME]"
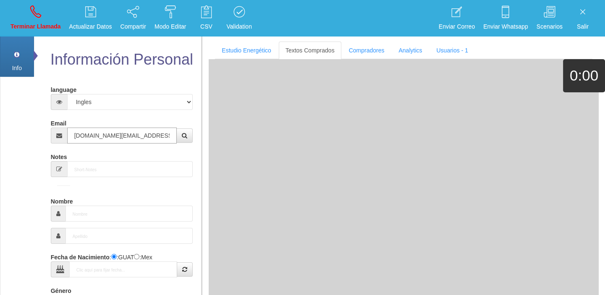
type input "[DATE]"
type input "Comprador simple"
type input "[PERSON_NAME]"
select select "2"
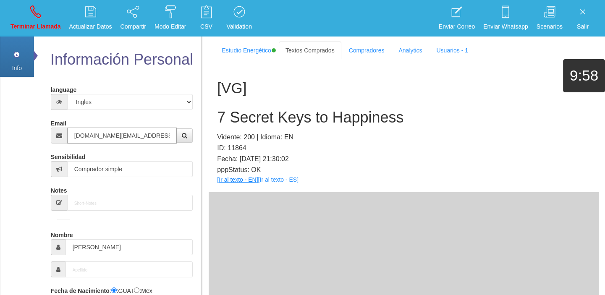
type input "[DOMAIN_NAME][EMAIL_ADDRESS][DOMAIN_NAME]"
click at [227, 181] on link "[Ir al texto - EN]" at bounding box center [237, 179] width 41 height 7
click at [86, 244] on input "[PERSON_NAME]" at bounding box center [130, 247] width 128 height 16
click at [87, 244] on input "[PERSON_NAME]" at bounding box center [130, 247] width 128 height 16
click at [237, 180] on link "[Ir al texto - EN]" at bounding box center [237, 179] width 41 height 7
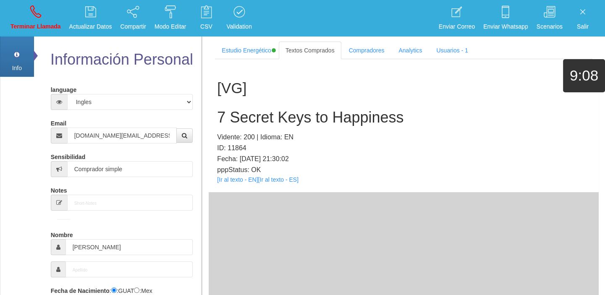
click at [269, 129] on div "[VG] 7 Secret Keys to Happiness Vidente: 200 | Idioma: EN ID: 11864 Fecha: [DAT…" at bounding box center [404, 125] width 390 height 133
click at [269, 117] on h2 "7 Secret Keys to Happiness" at bounding box center [403, 117] width 373 height 17
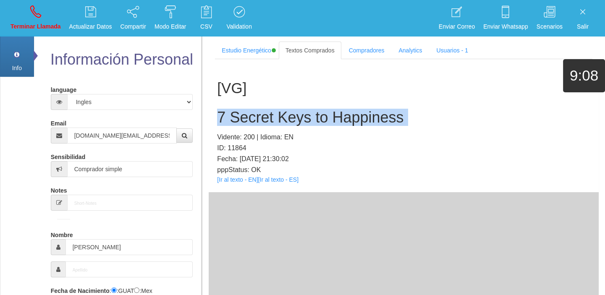
click at [269, 117] on h2 "7 Secret Keys to Happiness" at bounding box center [403, 117] width 373 height 17
click at [35, 21] on link "Terminar Llamada" at bounding box center [36, 18] width 56 height 31
select select "0"
